Goal: Find specific page/section: Find specific page/section

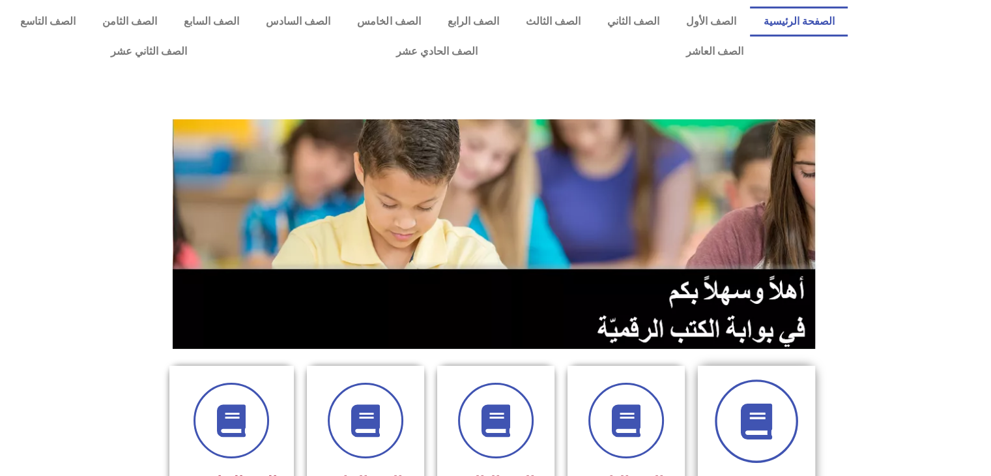
click at [750, 405] on icon at bounding box center [756, 421] width 36 height 36
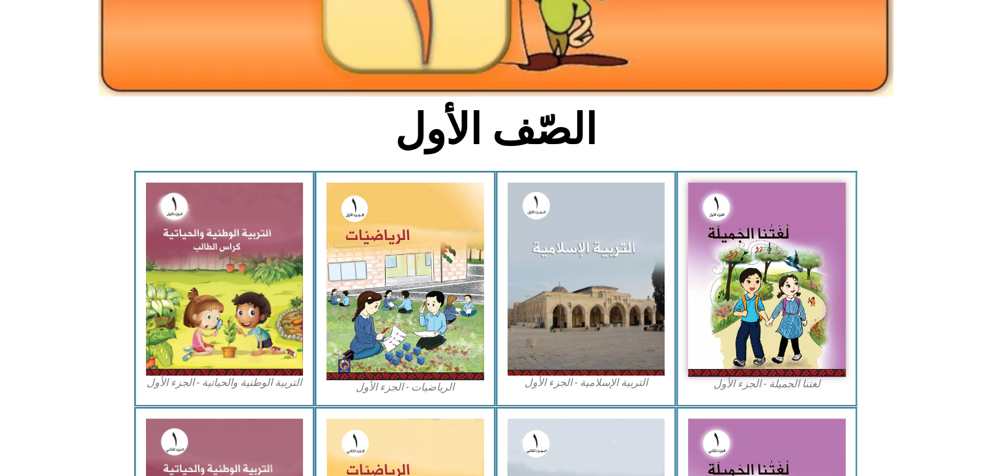
scroll to position [287, 0]
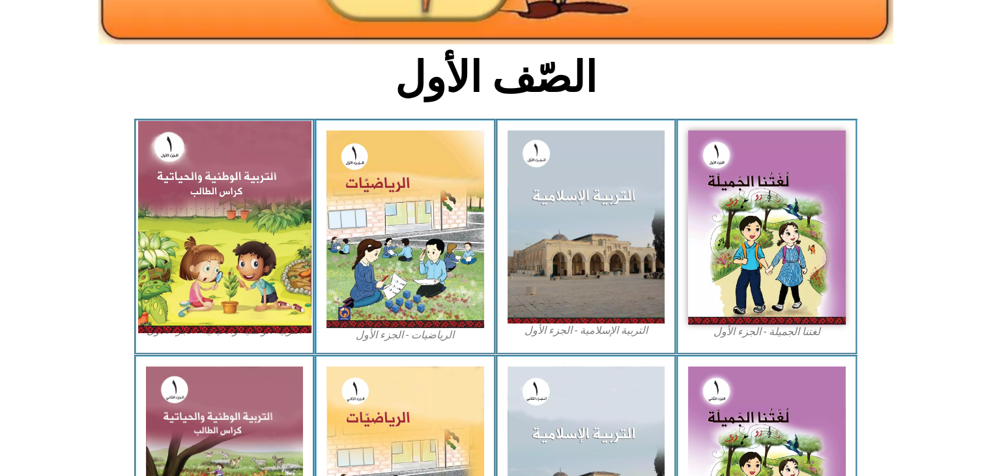
click at [212, 224] on img at bounding box center [223, 227] width 173 height 212
click at [216, 214] on img at bounding box center [223, 227] width 173 height 212
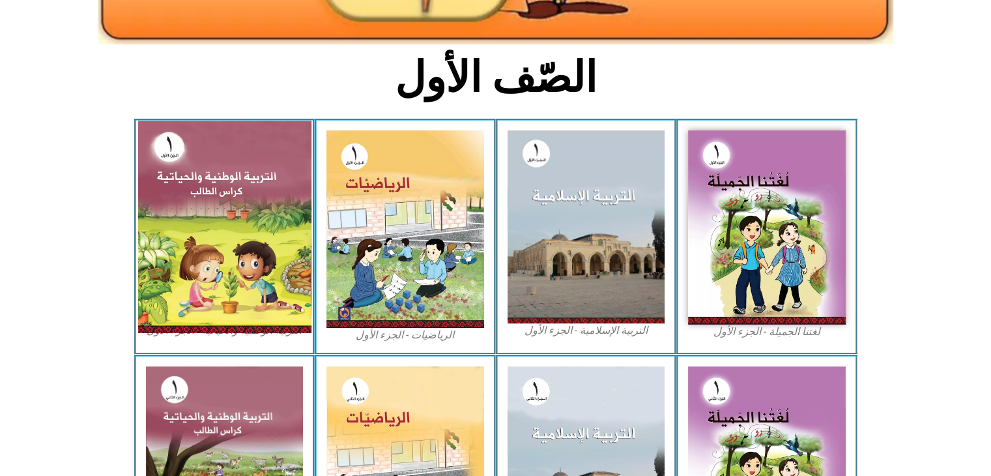
click at [263, 279] on img at bounding box center [223, 227] width 173 height 212
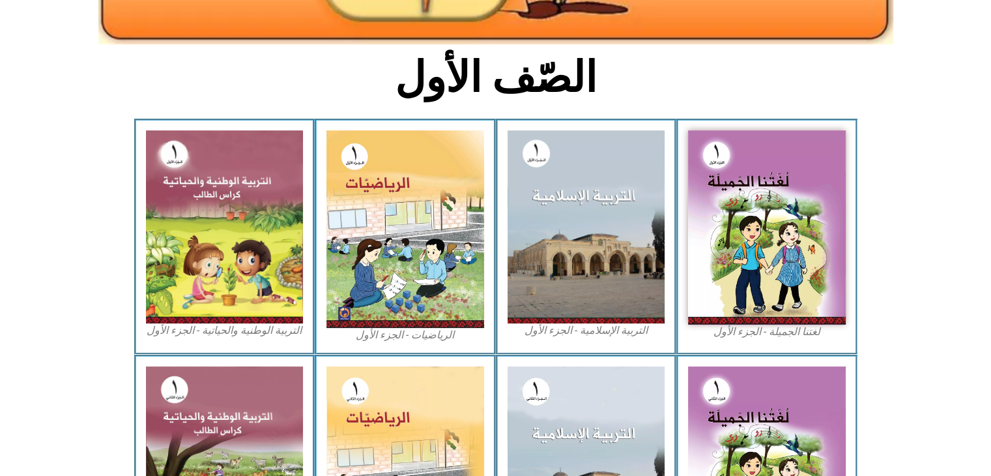
click at [263, 337] on figcaption "التربية الوطنية والحياتية - الجزء الأول​" at bounding box center [225, 330] width 158 height 14
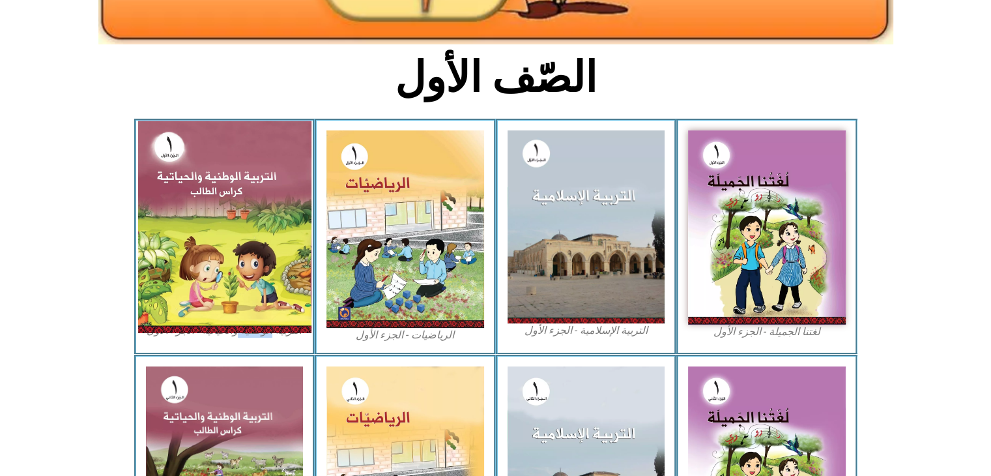
click at [219, 218] on img at bounding box center [223, 227] width 173 height 212
click at [186, 230] on img at bounding box center [223, 227] width 173 height 212
click at [204, 160] on img at bounding box center [223, 227] width 173 height 212
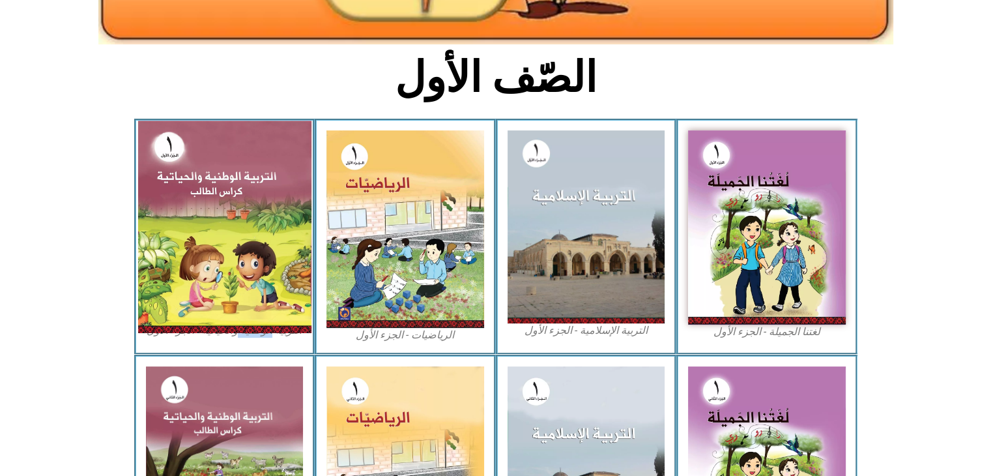
click at [204, 160] on img at bounding box center [223, 227] width 173 height 212
click at [219, 186] on img at bounding box center [223, 227] width 173 height 212
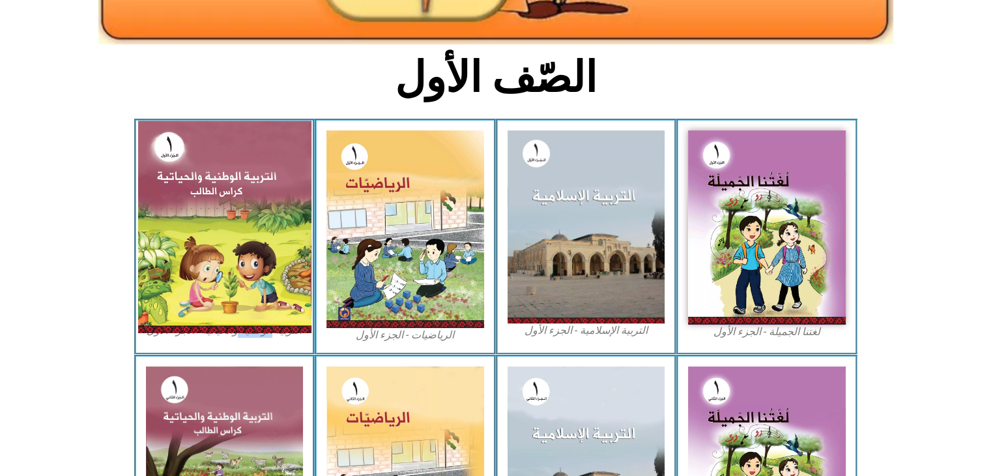
click at [219, 186] on img at bounding box center [223, 227] width 173 height 212
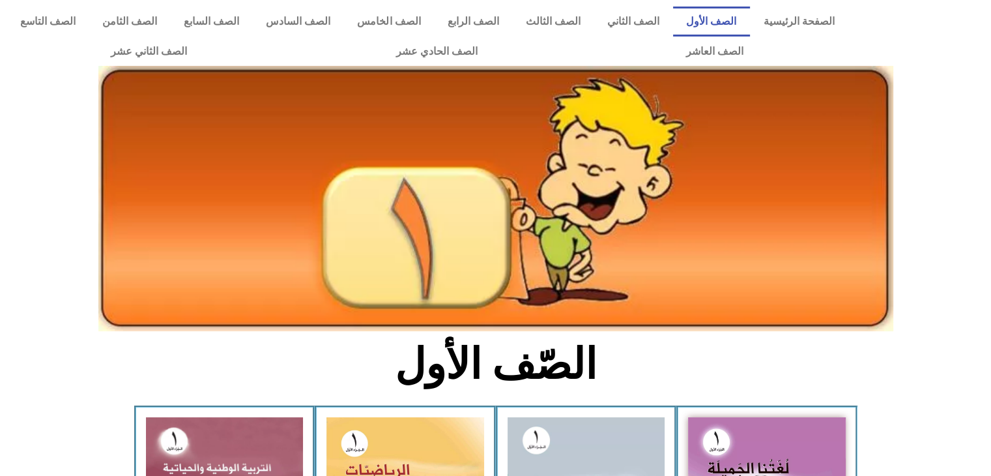
click at [911, 141] on icon at bounding box center [495, 147] width 992 height 59
click at [934, 143] on icon at bounding box center [495, 147] width 992 height 59
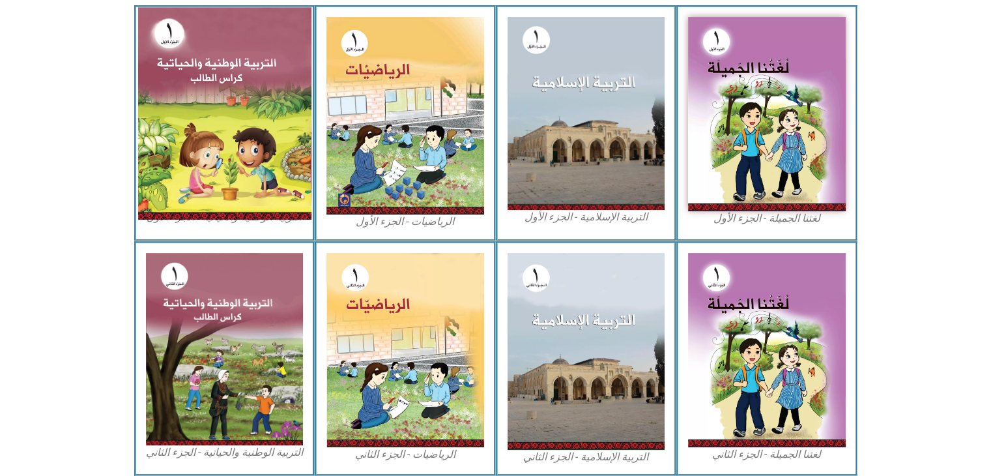
click at [266, 144] on img at bounding box center [223, 113] width 173 height 212
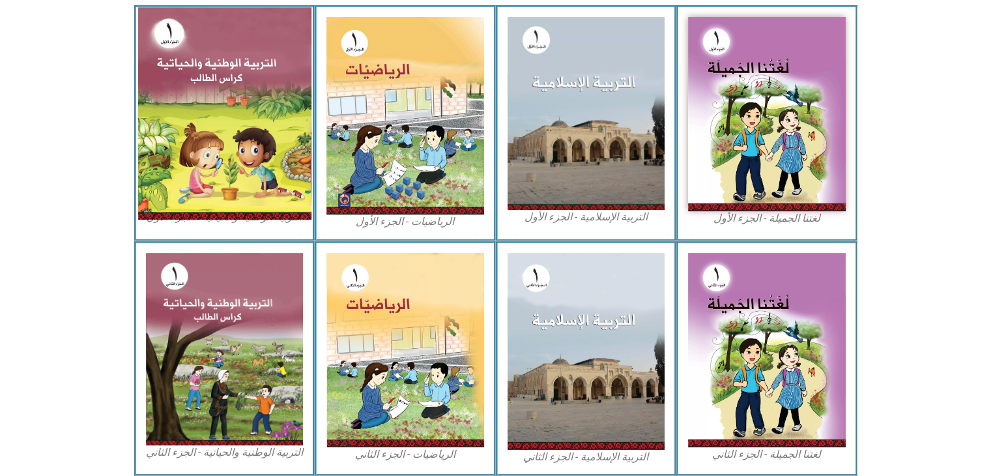
click at [284, 117] on img at bounding box center [223, 113] width 173 height 212
click at [268, 89] on img at bounding box center [223, 113] width 173 height 212
